Goal: Communication & Community: Answer question/provide support

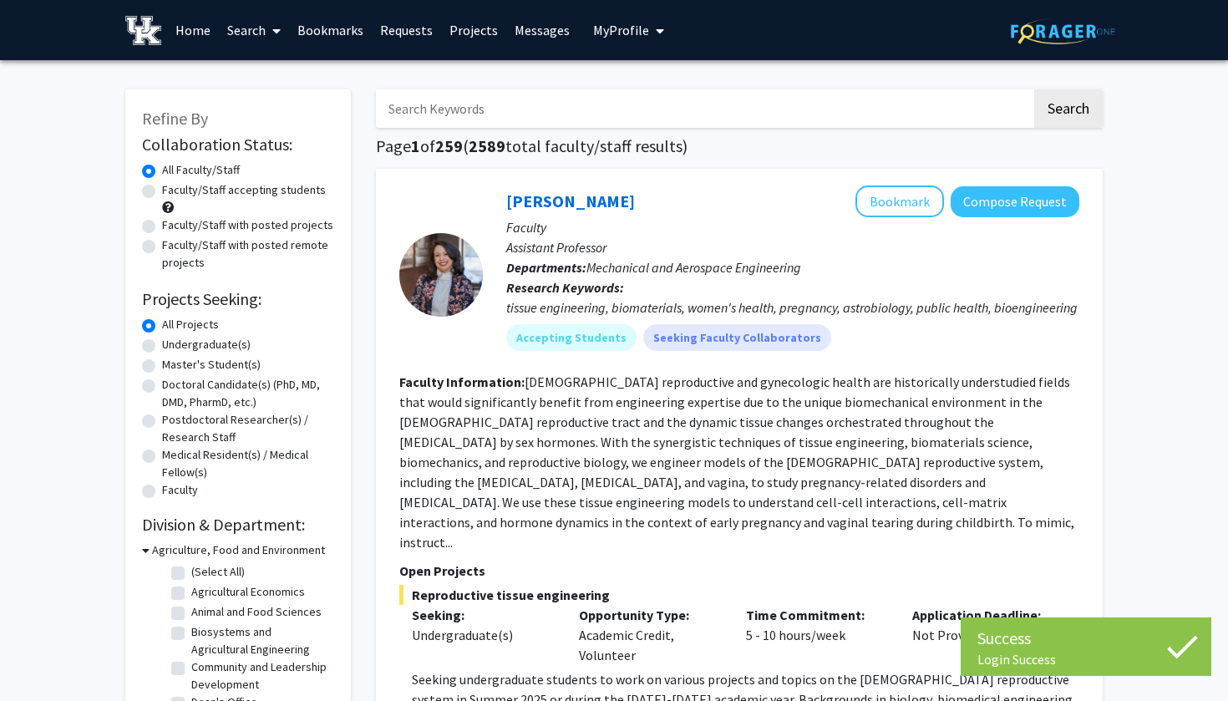
click at [606, 38] on span "My Profile" at bounding box center [621, 30] width 56 height 17
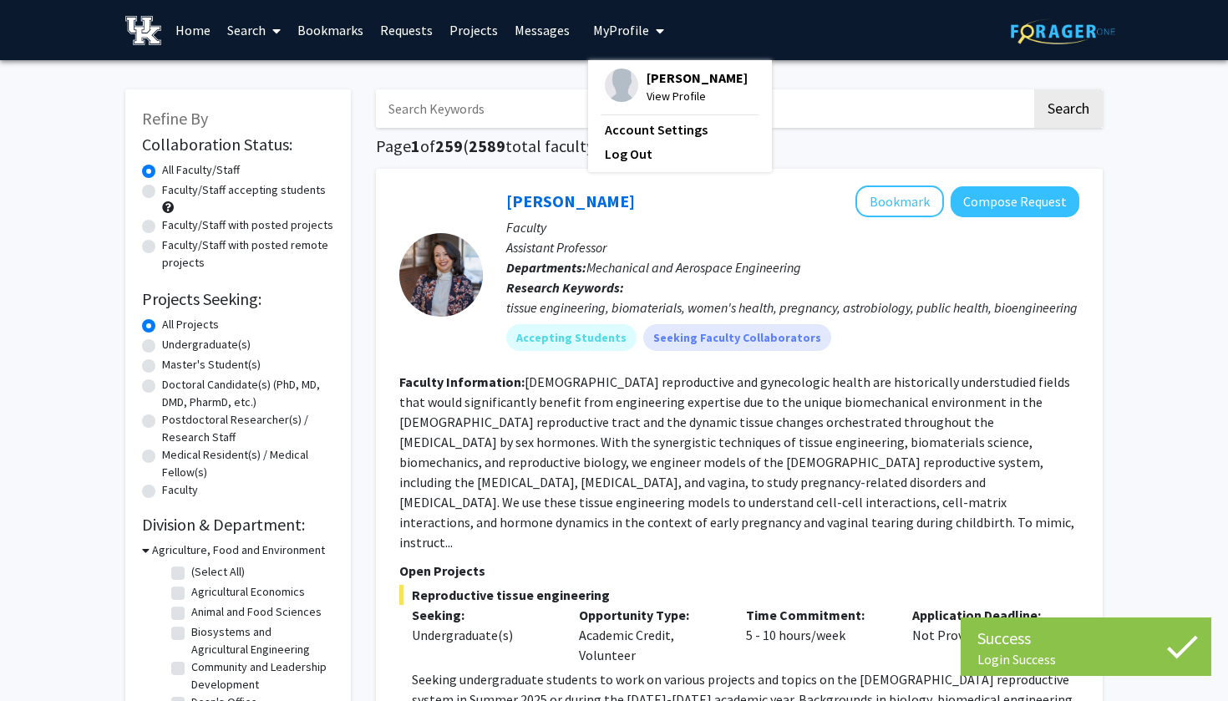
click at [403, 28] on link "Requests" at bounding box center [406, 30] width 69 height 58
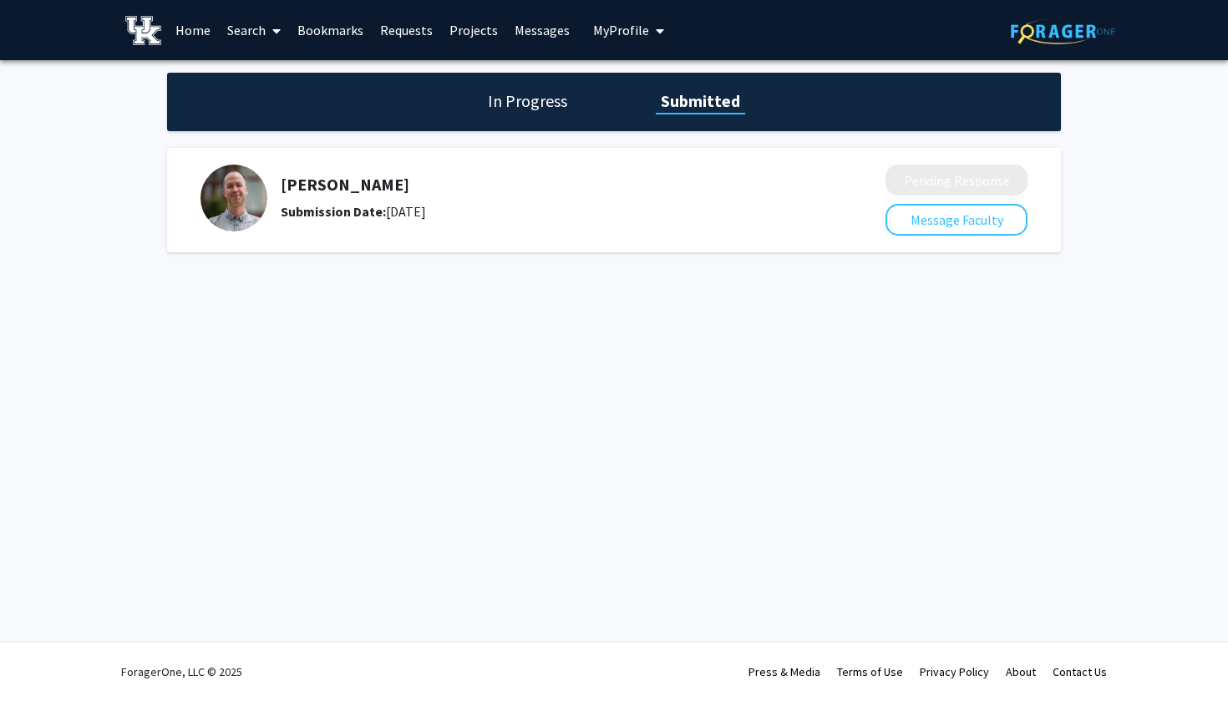
click at [536, 35] on link "Messages" at bounding box center [542, 30] width 72 height 58
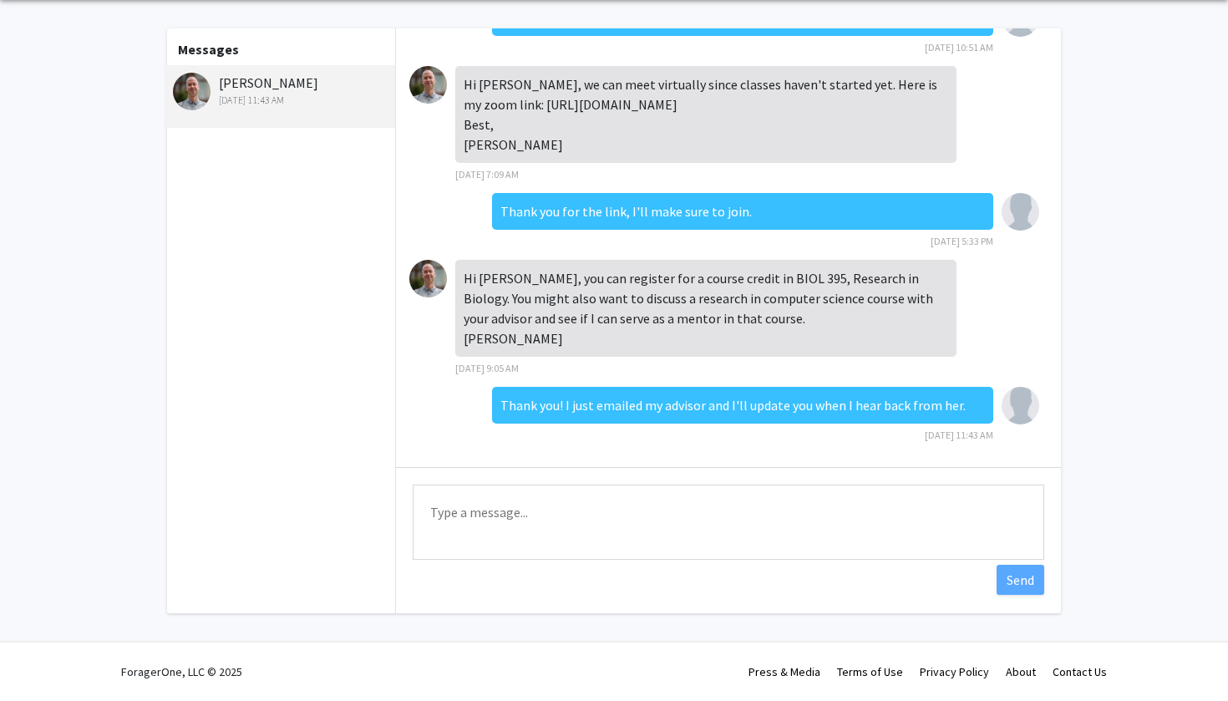
scroll to position [63, 0]
click at [465, 515] on textarea "Type a message" at bounding box center [728, 521] width 631 height 75
type textarea "H"
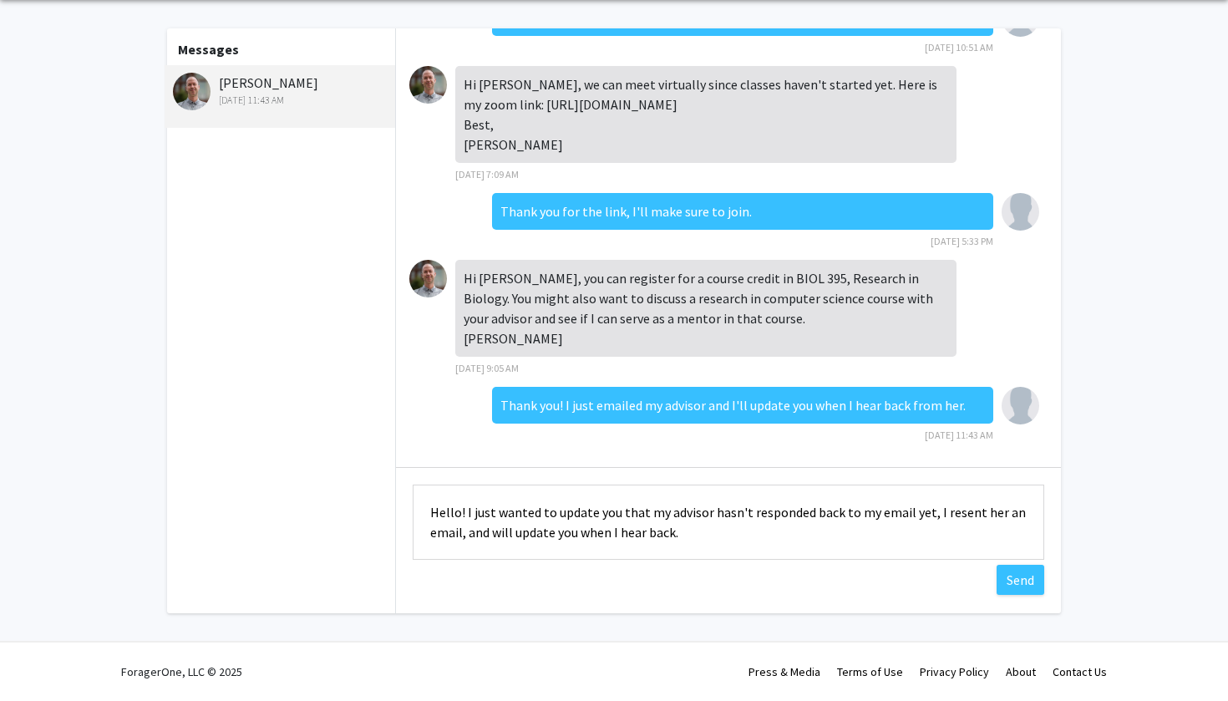
drag, startPoint x: 690, startPoint y: 530, endPoint x: 418, endPoint y: 510, distance: 273.0
click at [418, 510] on textarea "Hello! I just wanted to update you that my advisor hasn't responded back to my …" at bounding box center [728, 521] width 631 height 75
click at [682, 535] on textarea "Hello! I just wanted to update you that my advisor hasn't responded back to my …" at bounding box center [728, 521] width 631 height 75
drag, startPoint x: 683, startPoint y: 535, endPoint x: 929, endPoint y: 517, distance: 246.2
click at [929, 517] on textarea "Hello! I just wanted to update you that my advisor hasn't responded back to my …" at bounding box center [728, 521] width 631 height 75
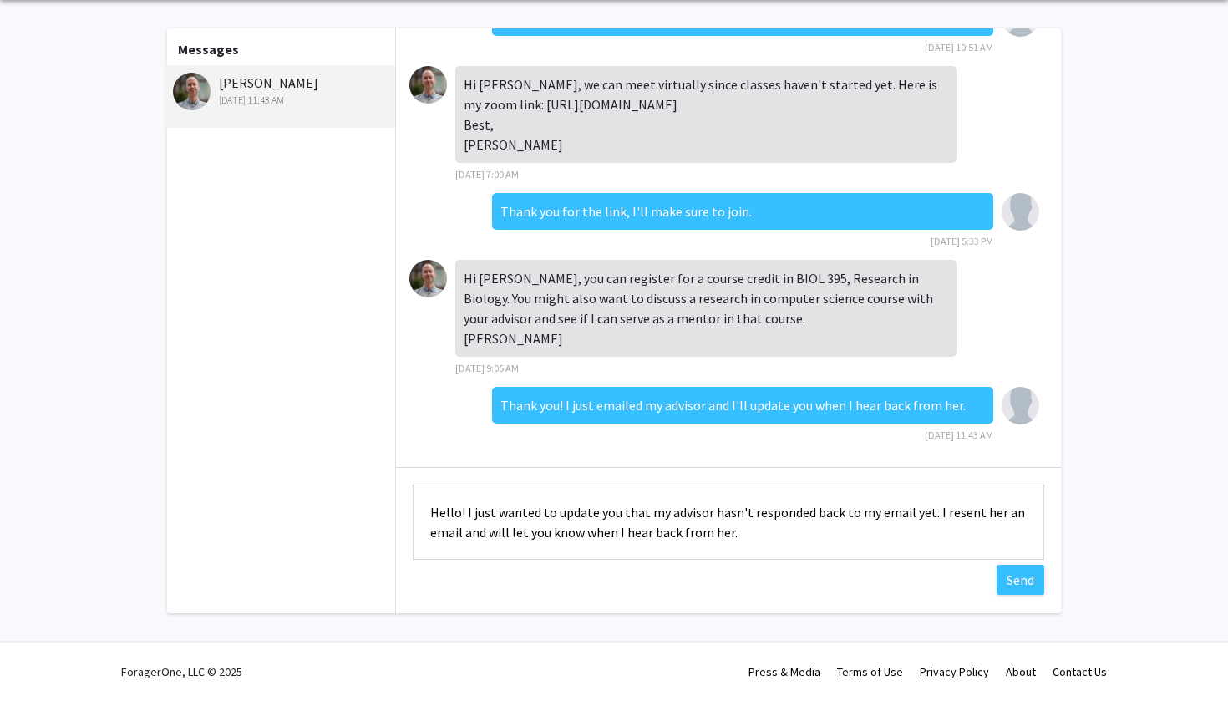
drag, startPoint x: 927, startPoint y: 514, endPoint x: 651, endPoint y: 509, distance: 276.5
click at [651, 509] on textarea "Hello! I just wanted to update you that my advisor hasn't responded back to my …" at bounding box center [728, 521] width 631 height 75
click at [600, 549] on textarea "Hello! I just wanted to update you that I haven't heard from my advisor yet. I …" at bounding box center [728, 521] width 631 height 75
click at [640, 531] on textarea "Hello! I just wanted to update you that I haven't heard from my advisor yet. I …" at bounding box center [728, 521] width 631 height 75
click at [600, 523] on textarea "Hello! I just wanted to update you that I haven't heard from my advisor yet. I …" at bounding box center [728, 521] width 631 height 75
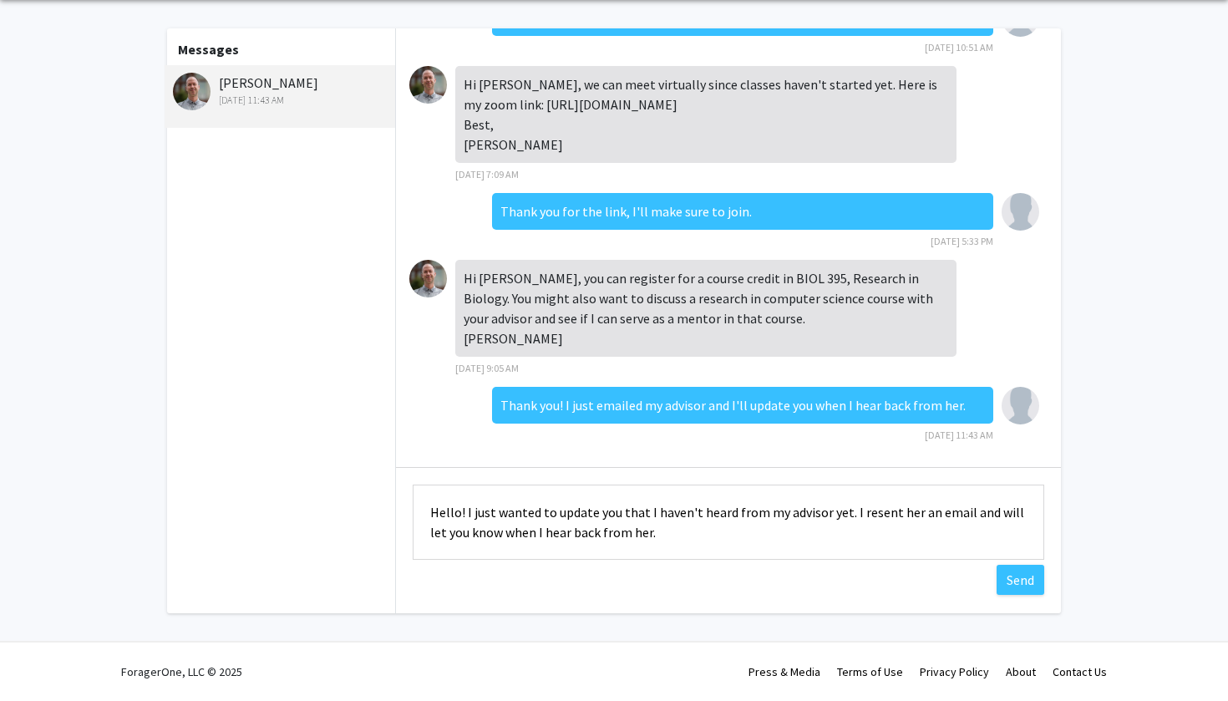
click at [520, 529] on textarea "Hello! I just wanted to update you that I haven't heard from my advisor yet. I …" at bounding box center [728, 521] width 631 height 75
drag, startPoint x: 650, startPoint y: 537, endPoint x: 420, endPoint y: 506, distance: 231.7
click at [420, 506] on textarea "Hello! I just wanted to update you that I haven't heard from my advisor yet. I …" at bounding box center [728, 521] width 631 height 75
click at [518, 537] on textarea "Hello! I just wanted to update you that I haven't heard from my advisor yet. I …" at bounding box center [728, 521] width 631 height 75
click at [510, 598] on div "Hi [PERSON_NAME], sorry for the slow reply. I will be traveling the next two we…" at bounding box center [728, 320] width 665 height 585
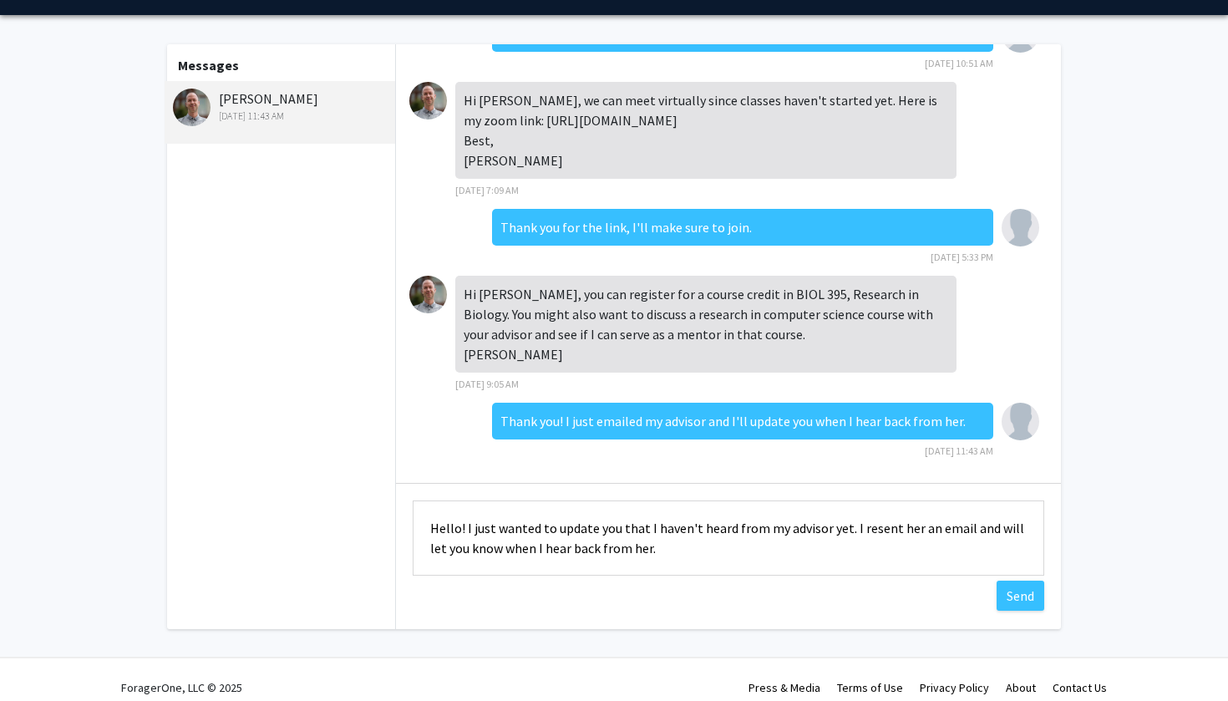
scroll to position [41, 0]
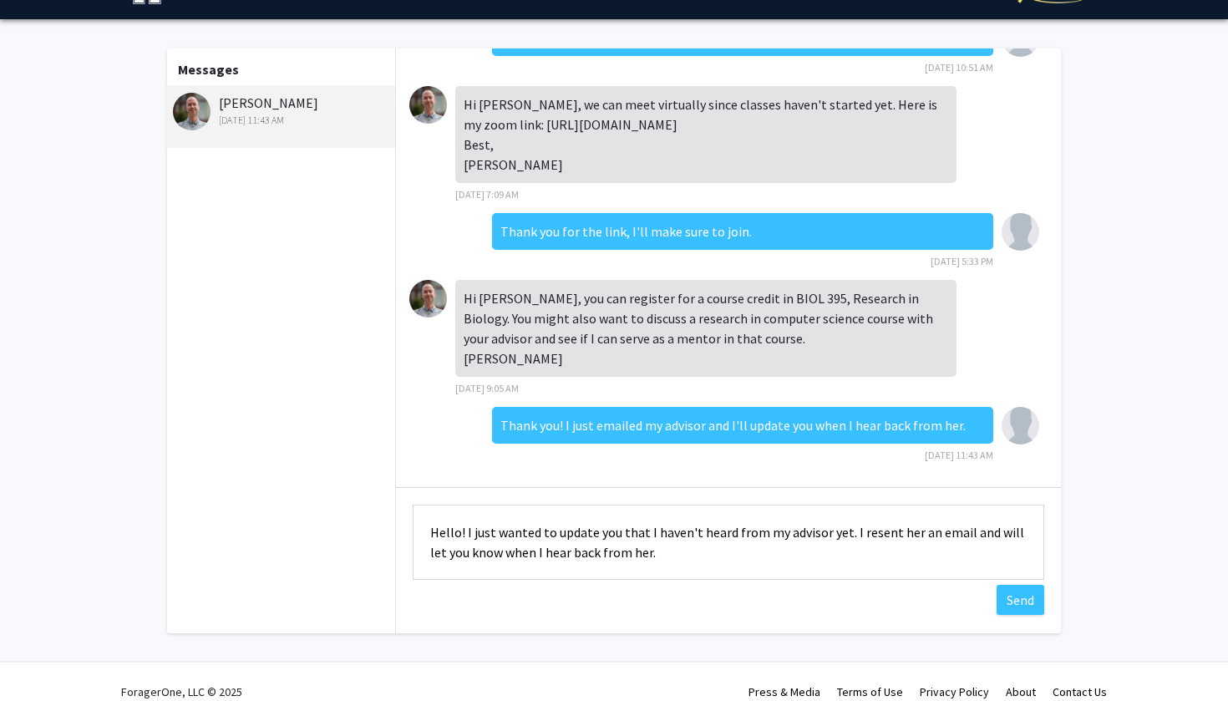
click at [727, 540] on textarea "Hello! I just wanted to update you that I haven't heard from my advisor yet. I …" at bounding box center [728, 541] width 631 height 75
click at [702, 573] on textarea "Hello! I just wanted to update you that I haven't heard back from my advisor ye…" at bounding box center [728, 541] width 631 height 75
click at [742, 544] on textarea "Hello! I just wanted to update you that I haven't heard back from my advisor ye…" at bounding box center [728, 541] width 631 height 75
type textarea "Hello! I just wanted to update you that I haven't heard back from my advisor ye…"
click at [617, 601] on div "Type a message Hello! I just wanted to update you that I haven't heard back fro…" at bounding box center [728, 544] width 665 height 114
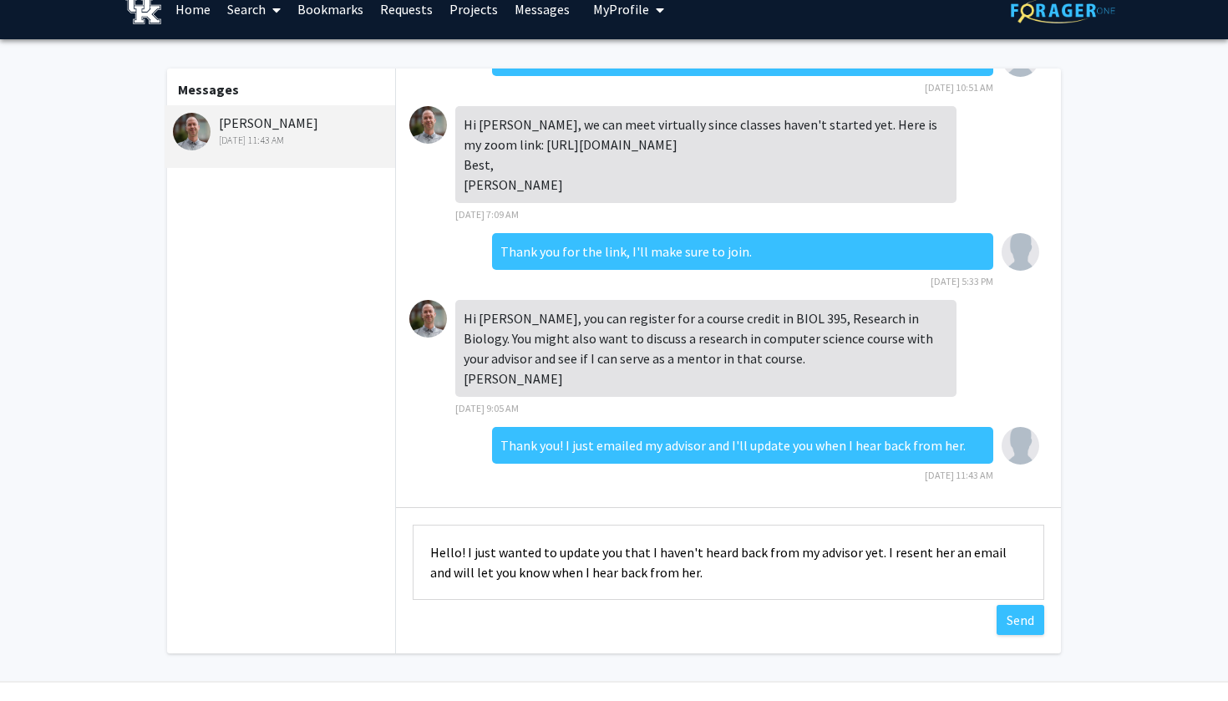
scroll to position [18, 0]
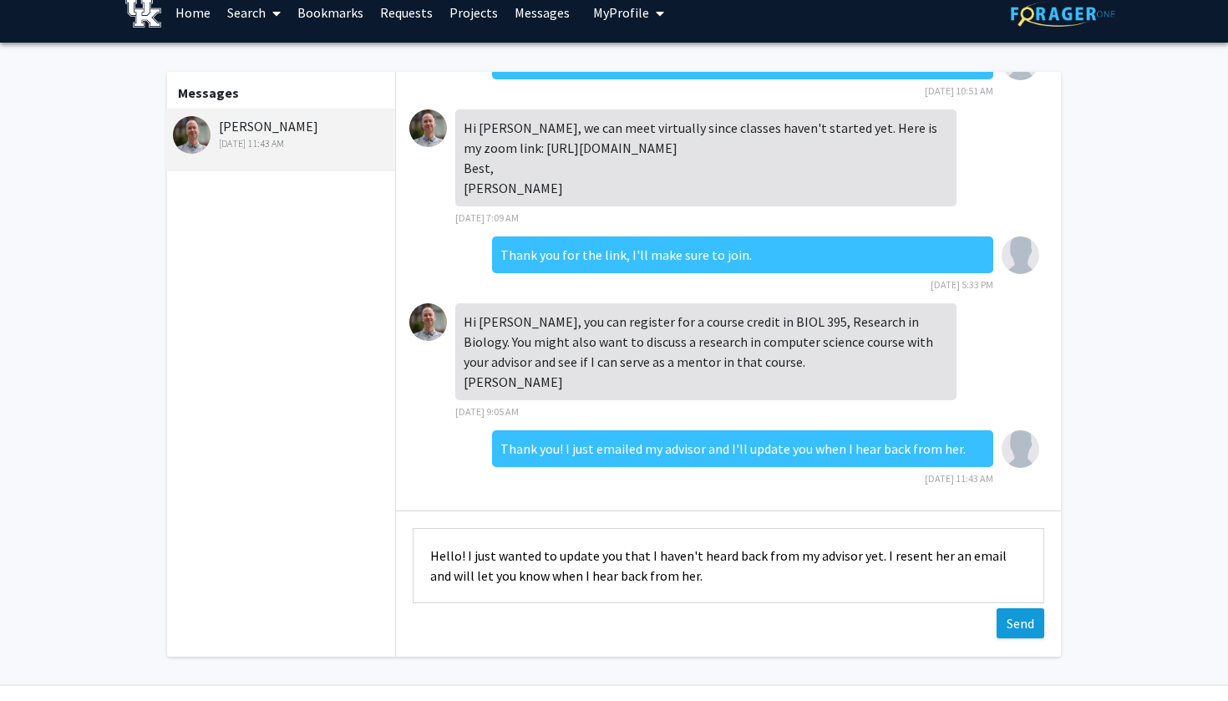
click at [1018, 626] on button "Send" at bounding box center [1020, 623] width 48 height 30
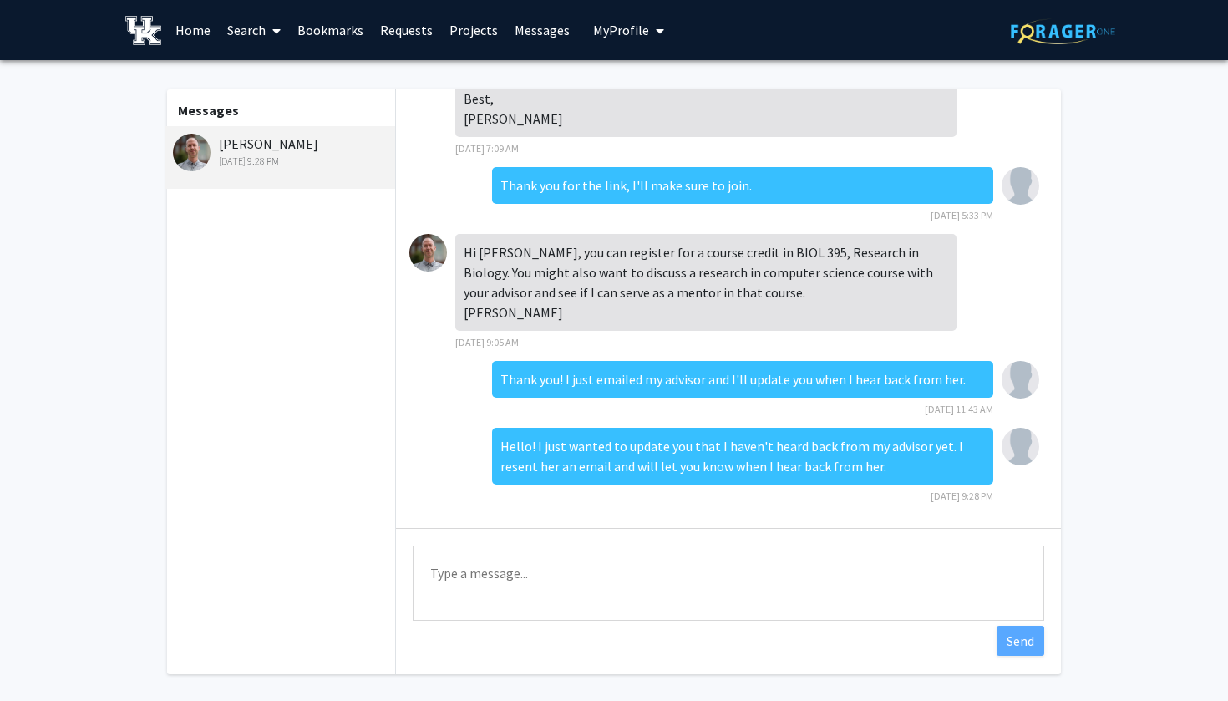
scroll to position [0, 0]
